Goal: Find specific page/section: Find specific page/section

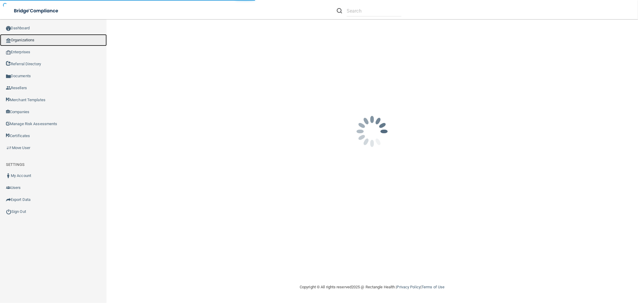
drag, startPoint x: 52, startPoint y: 41, endPoint x: 78, endPoint y: 40, distance: 26.0
click at [52, 41] on link "Organizations" at bounding box center [53, 40] width 107 height 12
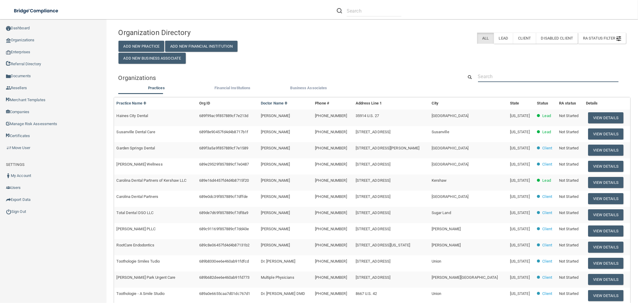
click at [504, 81] on input "text" at bounding box center [548, 76] width 141 height 11
paste input "[PERSON_NAME]"
type input "[PERSON_NAME]"
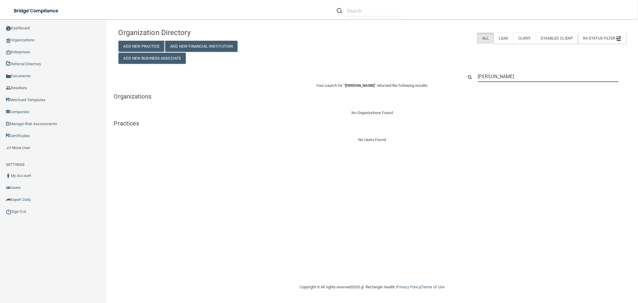
click at [494, 74] on input "[PERSON_NAME]" at bounding box center [548, 76] width 141 height 11
click at [494, 75] on input "[PERSON_NAME]" at bounding box center [548, 76] width 141 height 11
paste input "[PHONE_NUMBER]"
type input "[PHONE_NUMBER]"
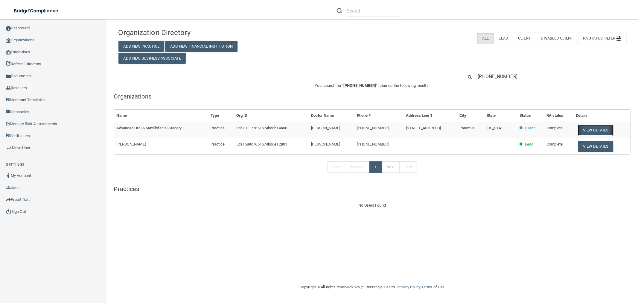
click at [597, 131] on button "View Details" at bounding box center [595, 129] width 35 height 11
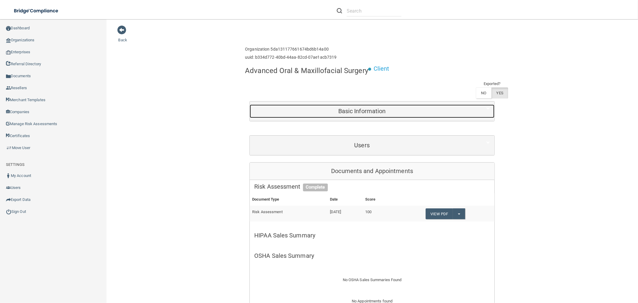
click at [344, 115] on div "Basic Information" at bounding box center [362, 110] width 224 height 13
